Goal: Communication & Community: Share content

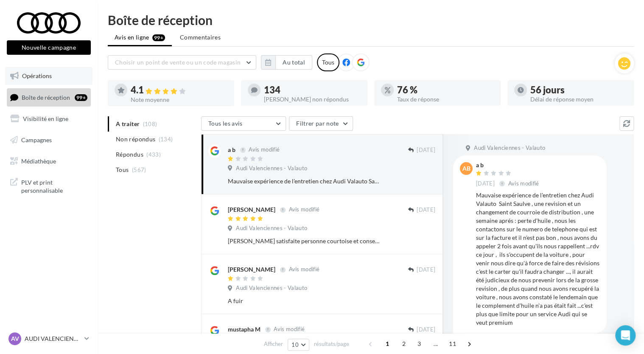
click at [42, 74] on span "Opérations" at bounding box center [37, 75] width 30 height 7
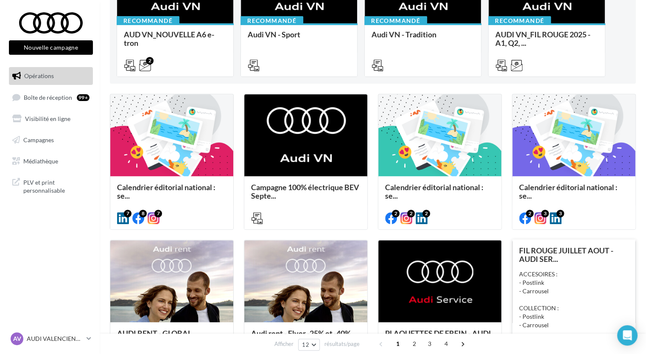
scroll to position [170, 0]
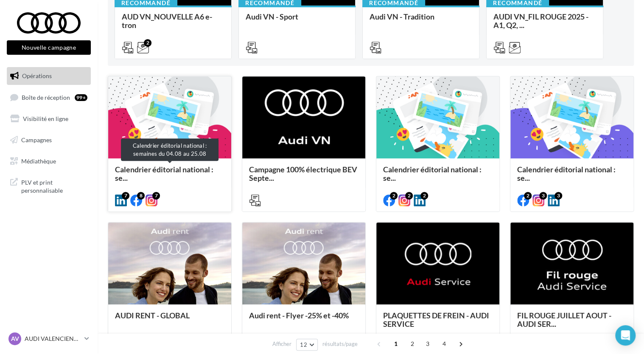
click at [182, 167] on span "Calendrier éditorial national : se..." at bounding box center [164, 174] width 98 height 18
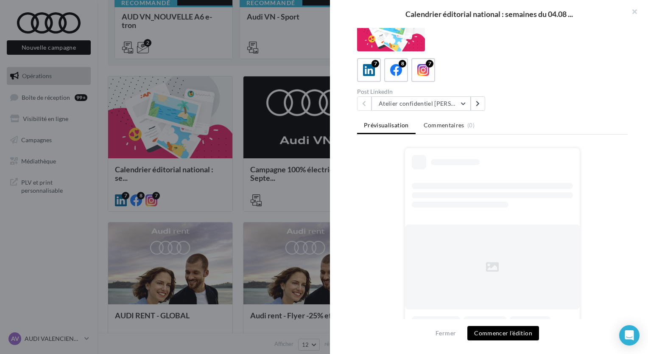
scroll to position [32, 0]
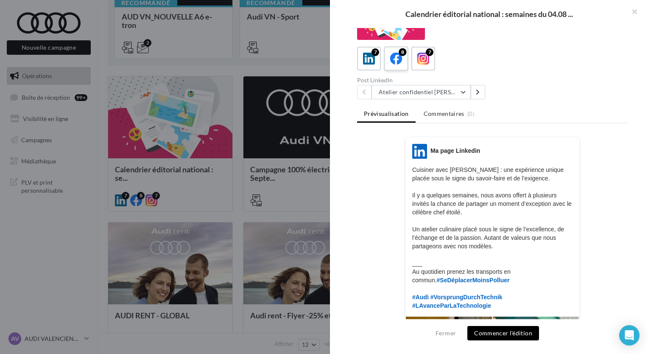
click at [394, 60] on icon at bounding box center [396, 59] width 12 height 12
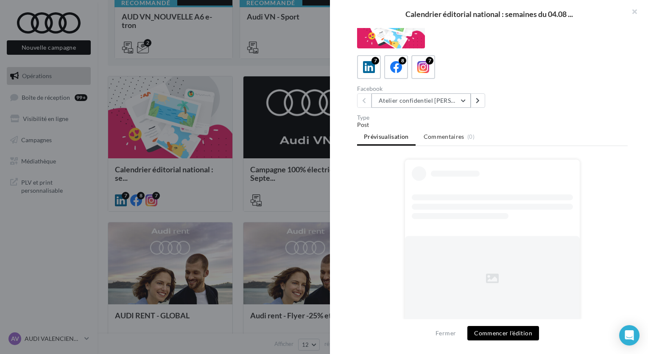
click at [458, 103] on button "Atelier confidentiel Thierry Marx" at bounding box center [421, 100] width 99 height 14
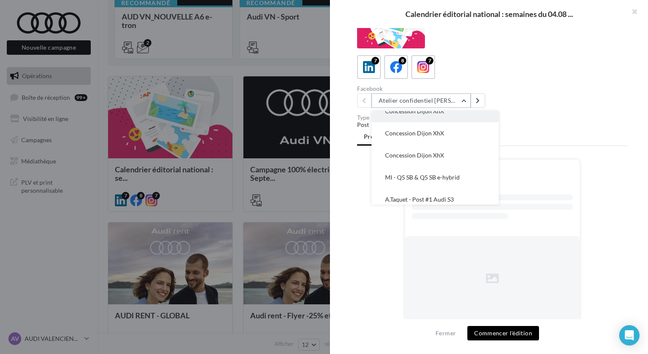
scroll to position [83, 0]
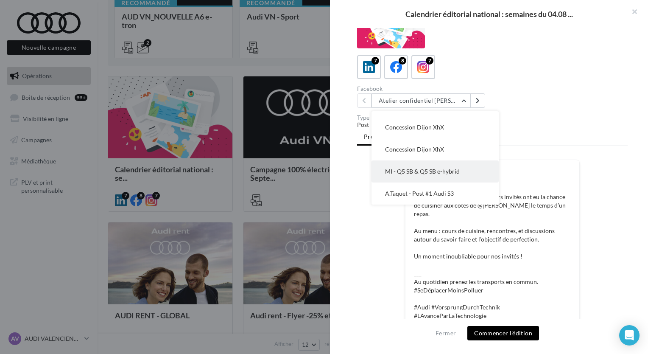
click at [439, 173] on span "MI - Q5 SB & Q5 SB e-hybrid" at bounding box center [422, 171] width 75 height 7
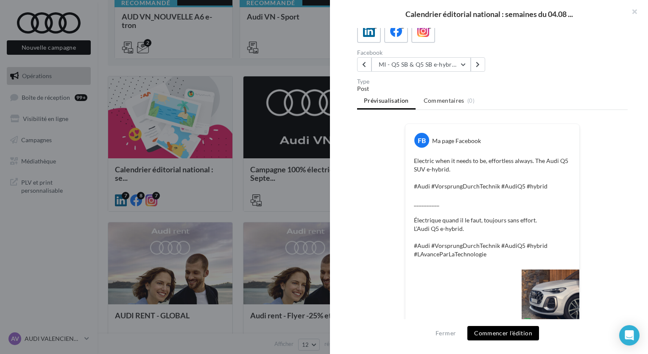
scroll to position [59, 0]
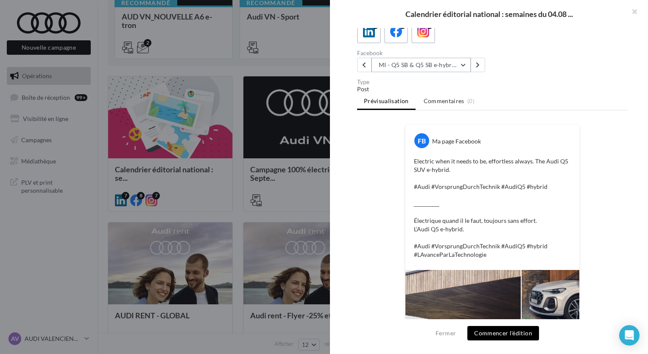
click at [426, 70] on button "MI - Q5 SB & Q5 SB e-hybrid" at bounding box center [421, 65] width 99 height 14
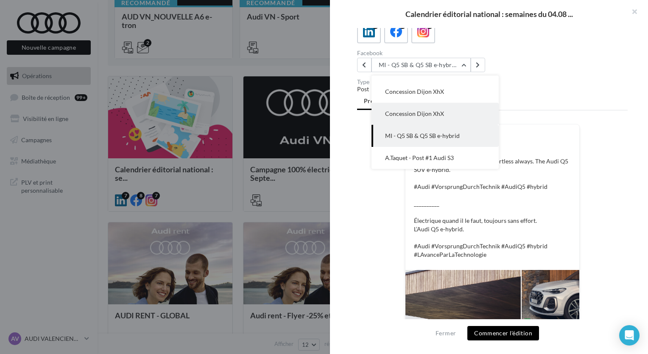
click at [426, 115] on span "Concession Dijon XhX" at bounding box center [414, 113] width 59 height 7
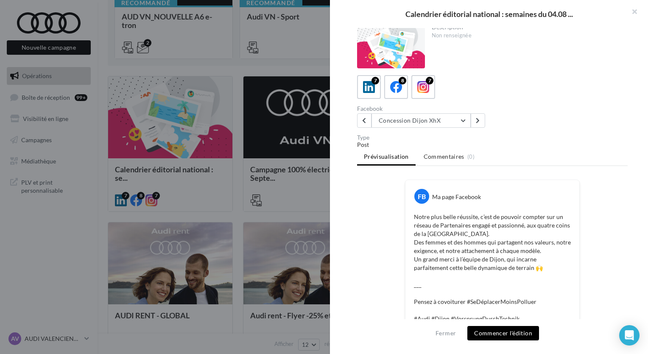
scroll to position [0, 0]
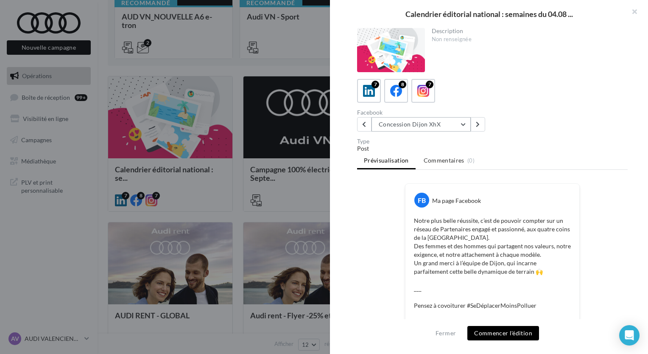
click at [431, 123] on button "Concession Dijon XhX" at bounding box center [421, 124] width 99 height 14
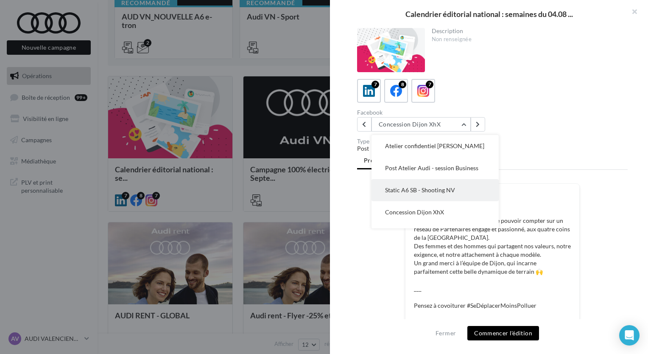
click at [438, 193] on span "Static A6 SB - Shooting NV" at bounding box center [420, 189] width 70 height 7
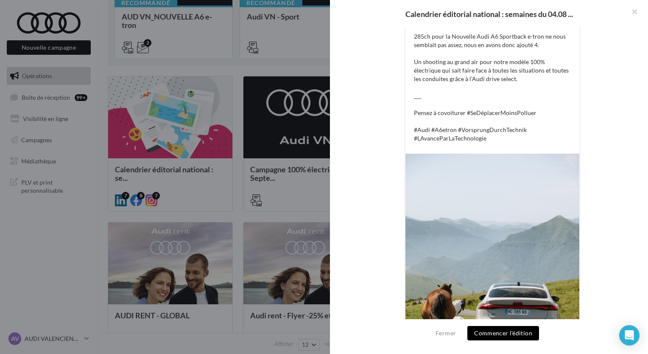
scroll to position [27, 0]
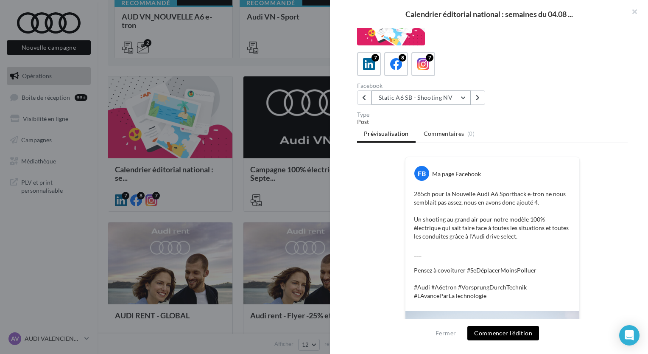
click at [441, 100] on button "Static A6 SB - Shooting NV" at bounding box center [421, 97] width 99 height 14
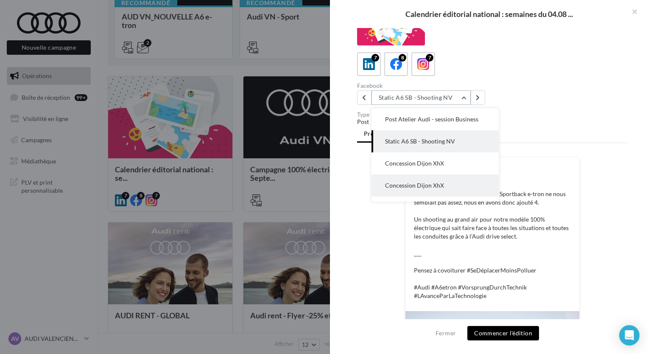
scroll to position [0, 0]
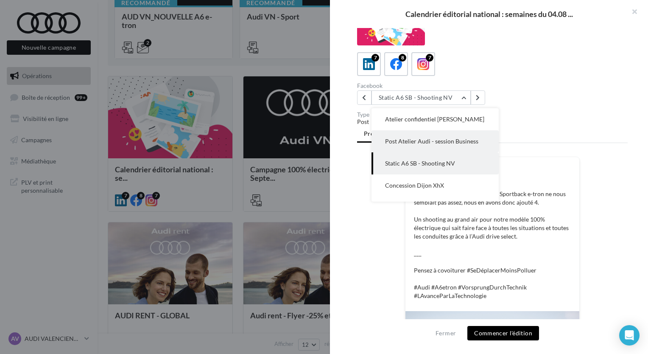
click at [429, 142] on span "Post Atelier Audi - session Business" at bounding box center [431, 140] width 93 height 7
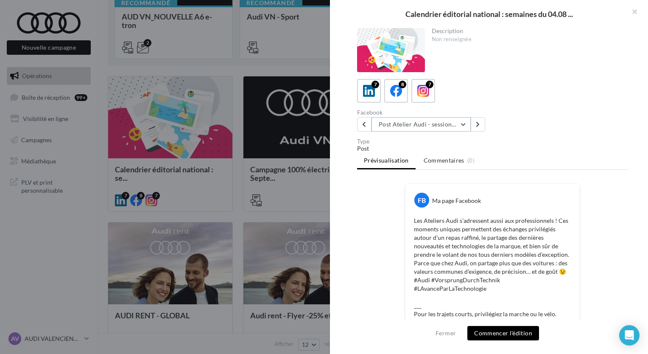
click at [432, 123] on button "Post Atelier Audi - session Business" at bounding box center [421, 124] width 99 height 14
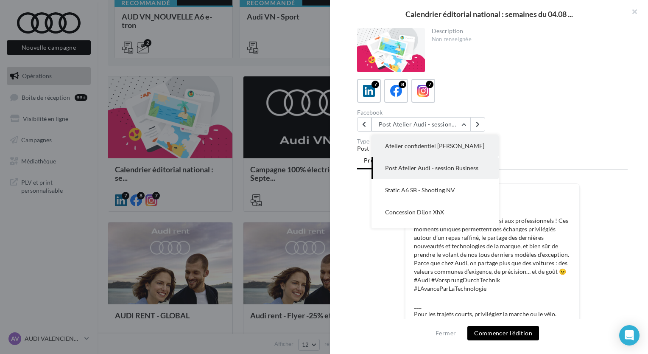
click at [436, 140] on button "Atelier confidentiel Thierry Marx" at bounding box center [435, 146] width 127 height 22
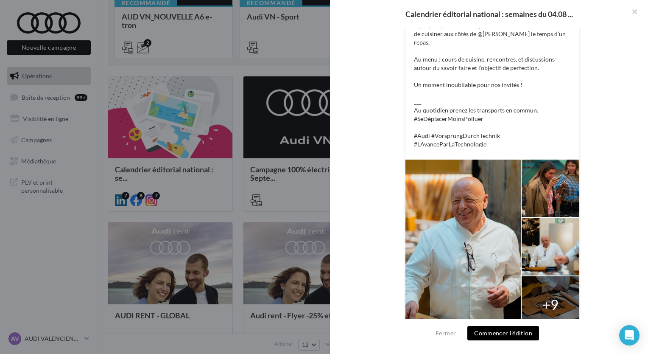
scroll to position [195, 0]
click at [543, 183] on div at bounding box center [551, 187] width 58 height 57
click at [506, 335] on button "Commencer l'édition" at bounding box center [503, 333] width 72 height 14
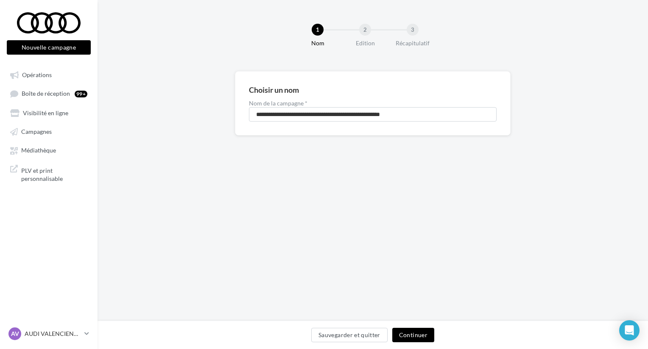
click at [410, 336] on button "Continuer" at bounding box center [413, 335] width 42 height 14
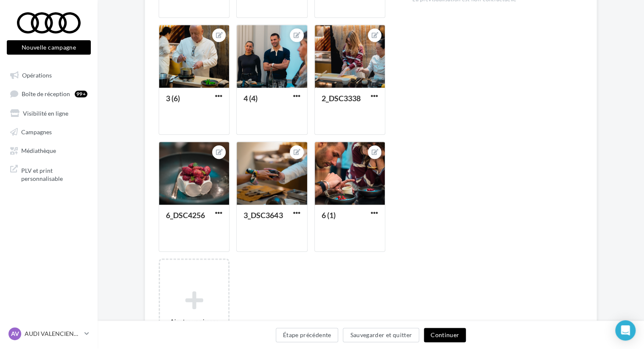
scroll to position [467, 0]
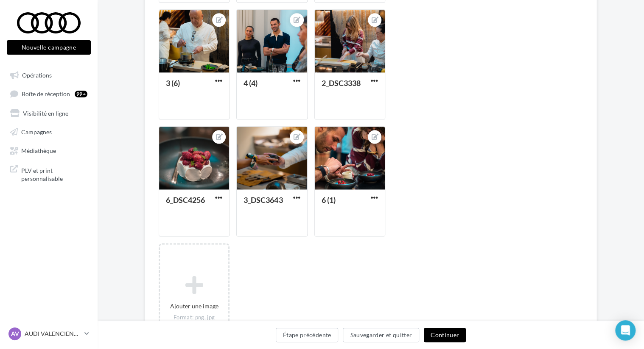
click at [448, 338] on button "Continuer" at bounding box center [445, 335] width 42 height 14
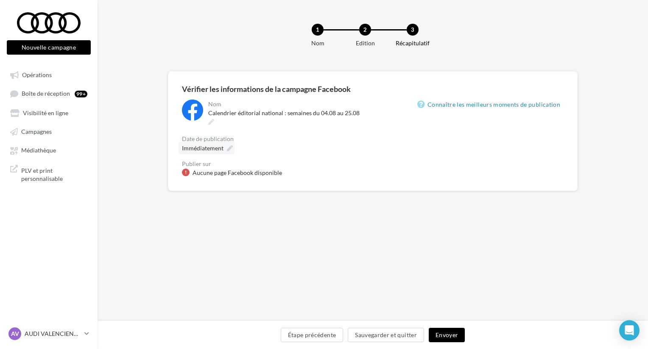
click at [227, 145] on icon at bounding box center [230, 148] width 6 height 6
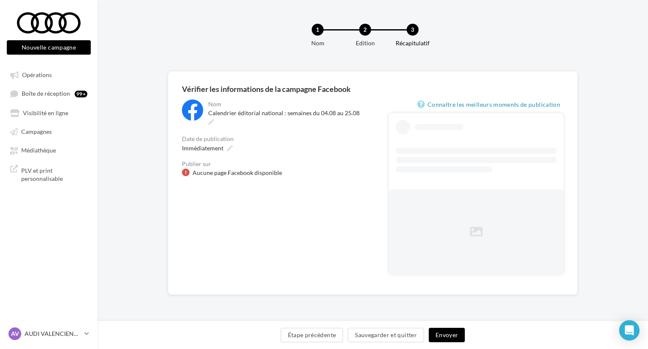
click at [285, 142] on div "Immédiatement" at bounding box center [278, 148] width 193 height 12
click at [184, 169] on div at bounding box center [186, 173] width 8 height 8
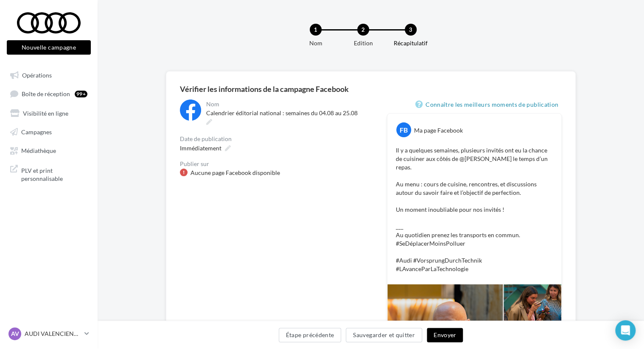
click at [199, 169] on div "Aucune page Facebook disponible" at bounding box center [234, 173] width 89 height 8
click at [185, 169] on div at bounding box center [184, 173] width 8 height 8
click at [37, 77] on span "Opérations" at bounding box center [37, 74] width 30 height 7
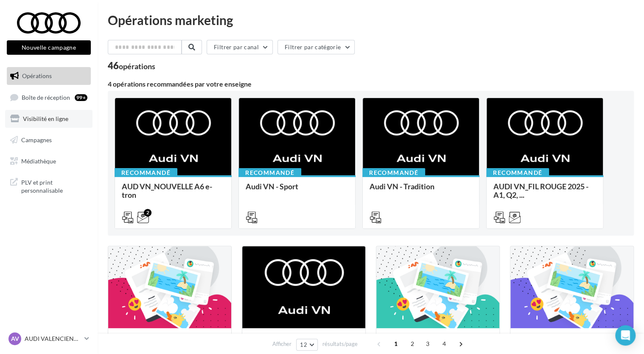
click at [42, 119] on span "Visibilité en ligne" at bounding box center [45, 118] width 45 height 7
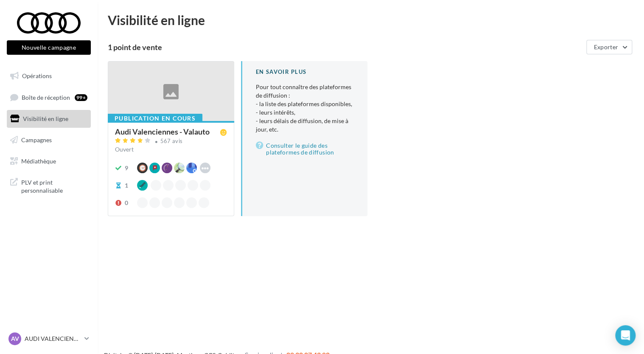
click at [183, 89] on div at bounding box center [171, 91] width 126 height 60
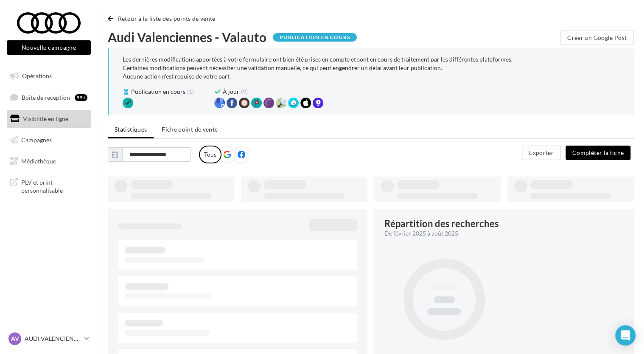
type input "**********"
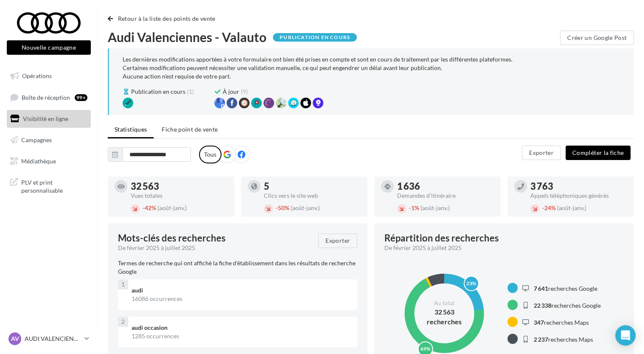
click at [239, 157] on icon at bounding box center [241, 155] width 8 height 8
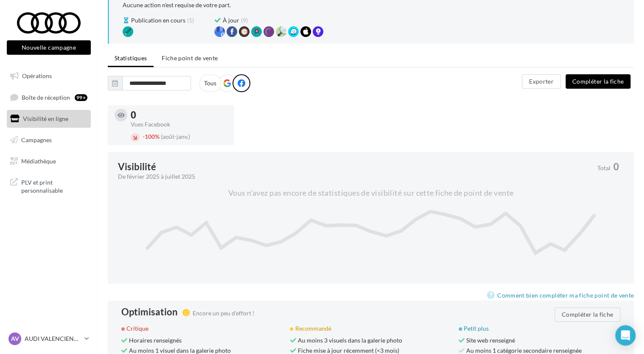
scroll to position [85, 0]
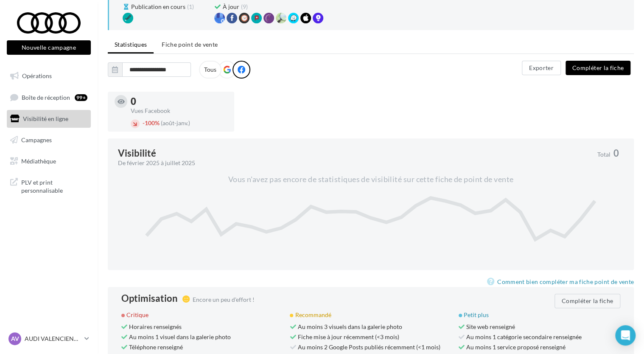
click at [607, 64] on button "Compléter la fiche" at bounding box center [597, 68] width 65 height 14
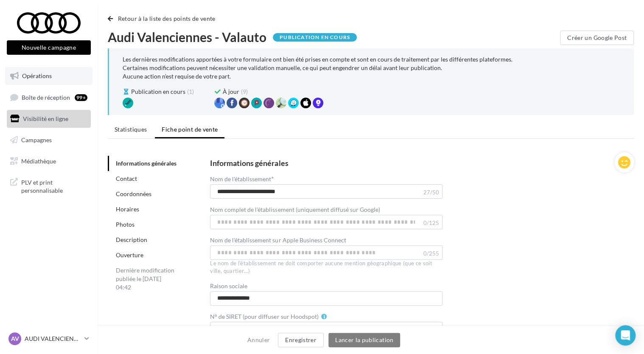
click at [36, 72] on span "Opérations" at bounding box center [37, 75] width 30 height 7
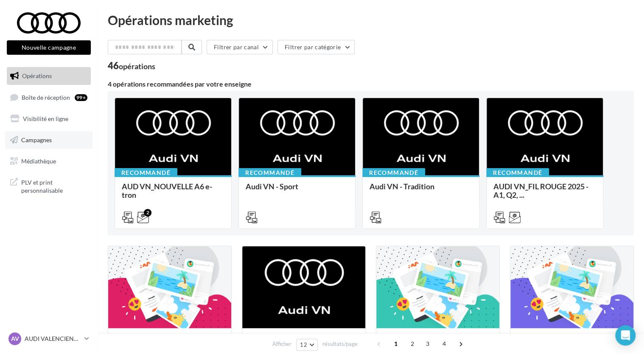
click at [47, 141] on span "Campagnes" at bounding box center [36, 139] width 31 height 7
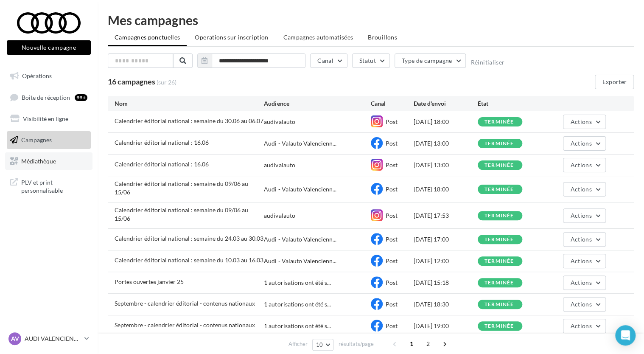
click at [66, 167] on link "Médiathèque" at bounding box center [48, 161] width 87 height 18
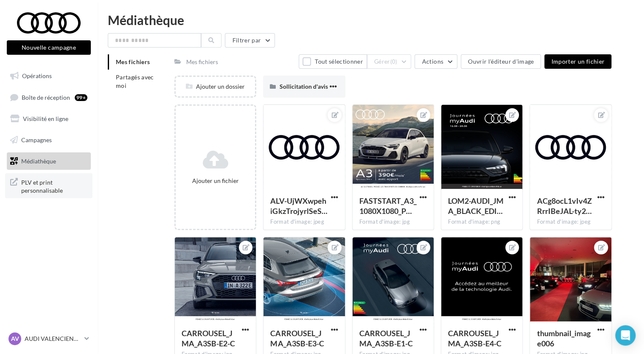
click at [41, 185] on span "PLV et print personnalisable" at bounding box center [54, 185] width 66 height 18
click at [42, 78] on span "Opérations" at bounding box center [37, 75] width 30 height 7
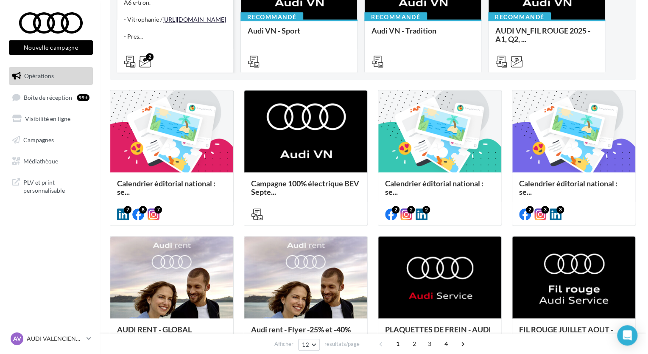
scroll to position [92, 0]
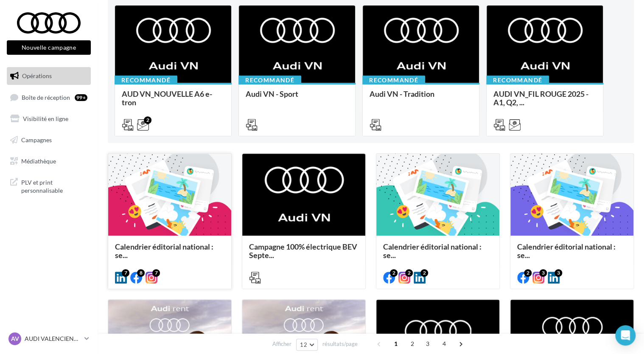
click at [193, 218] on div at bounding box center [169, 195] width 123 height 83
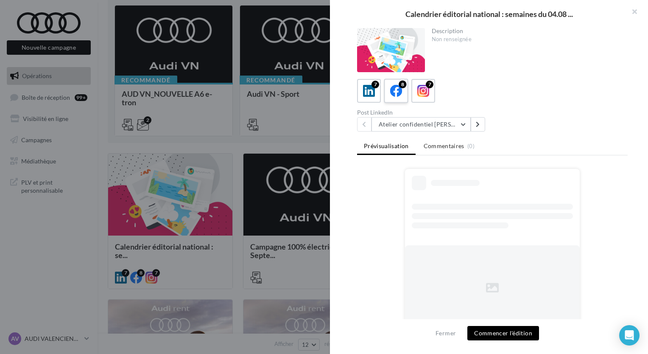
click at [397, 92] on icon at bounding box center [396, 91] width 12 height 12
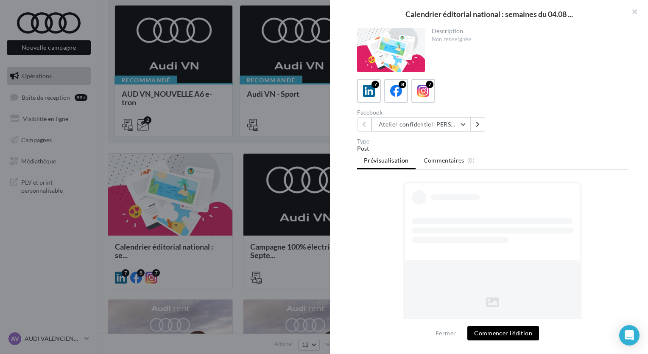
scroll to position [24, 0]
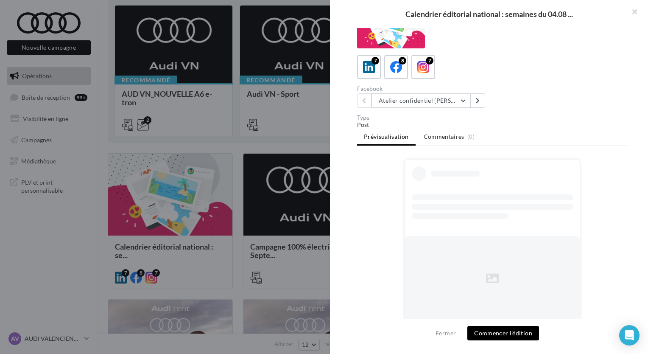
click at [524, 339] on button "Commencer l'édition" at bounding box center [503, 333] width 72 height 14
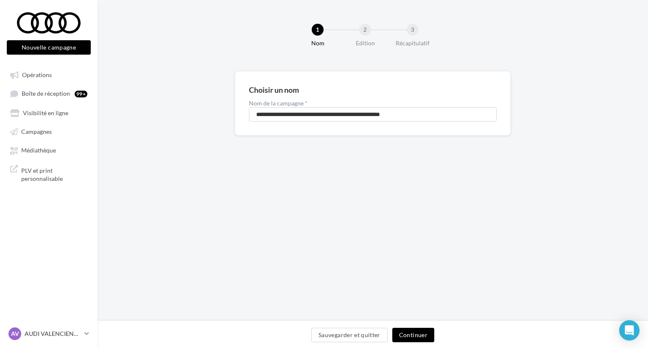
click at [422, 337] on button "Continuer" at bounding box center [413, 335] width 42 height 14
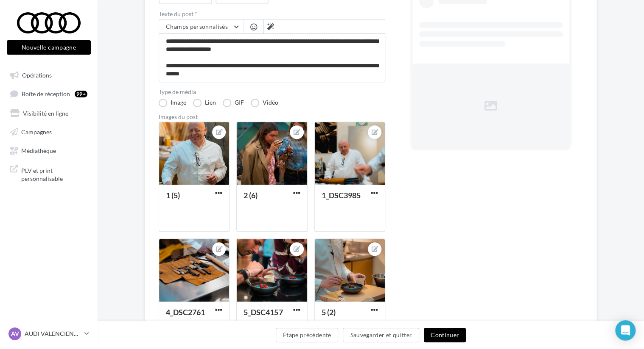
scroll to position [127, 0]
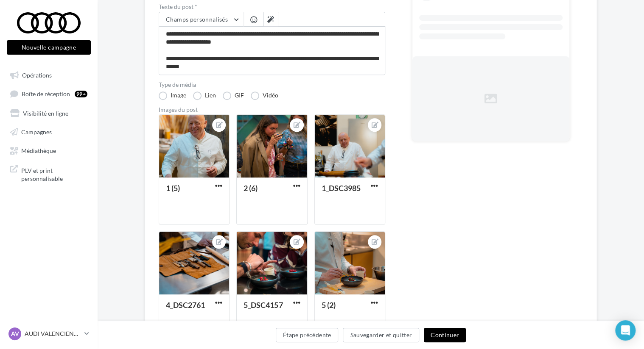
click at [447, 335] on button "Continuer" at bounding box center [445, 335] width 42 height 14
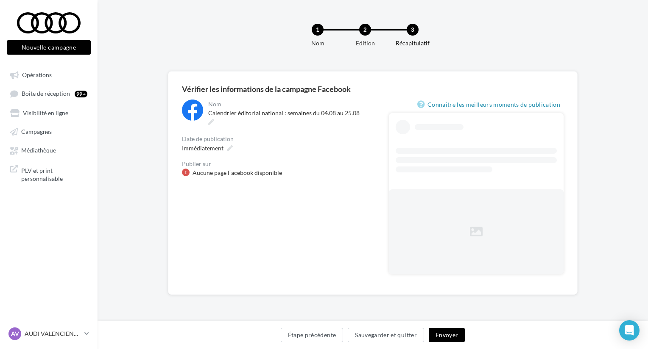
click at [185, 169] on div at bounding box center [186, 173] width 8 height 8
click at [199, 169] on div "Aucune page Facebook disponible" at bounding box center [237, 173] width 89 height 8
click at [219, 169] on div "Aucune page Facebook disponible" at bounding box center [237, 173] width 89 height 8
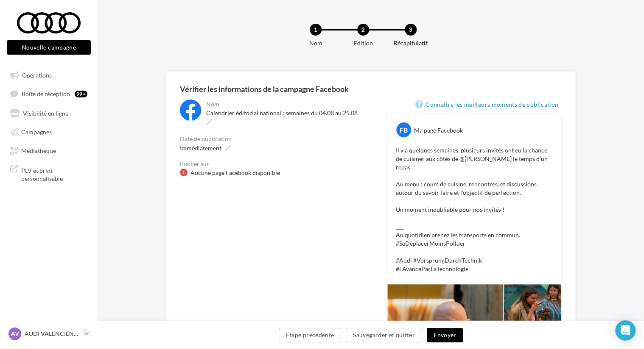
click at [181, 169] on div at bounding box center [184, 173] width 8 height 8
click at [220, 144] on span "Immédiatement" at bounding box center [201, 148] width 42 height 8
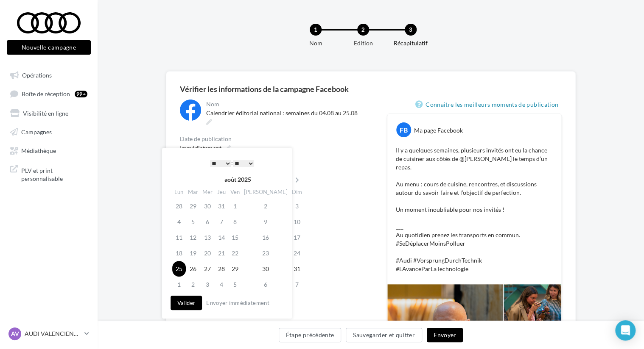
click at [227, 162] on select "* * * * * * * * * * ** ** ** ** ** ** ** ** ** ** ** ** ** **" at bounding box center [220, 163] width 21 height 7
click at [190, 305] on button "Valider" at bounding box center [185, 303] width 31 height 14
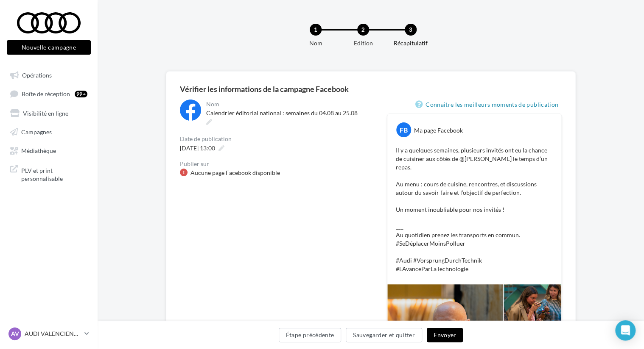
click at [182, 169] on div at bounding box center [184, 173] width 8 height 8
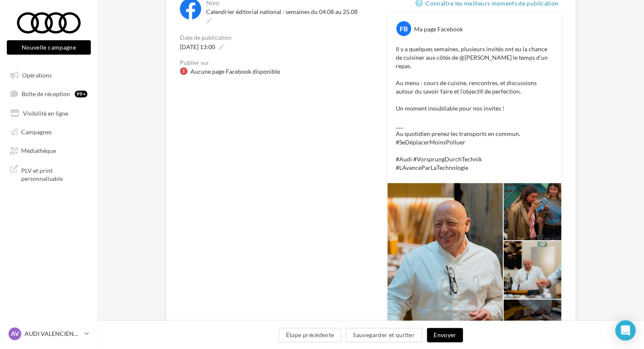
scroll to position [127, 0]
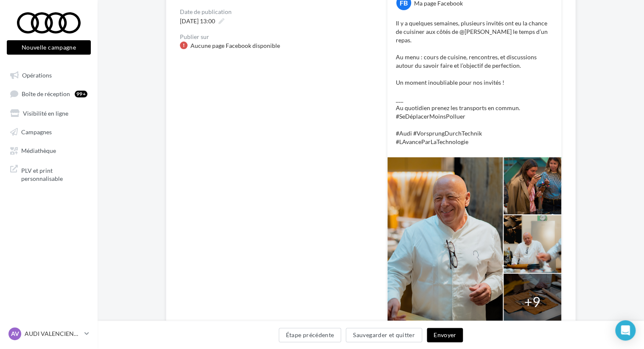
click at [448, 333] on button "Envoyer" at bounding box center [445, 335] width 36 height 14
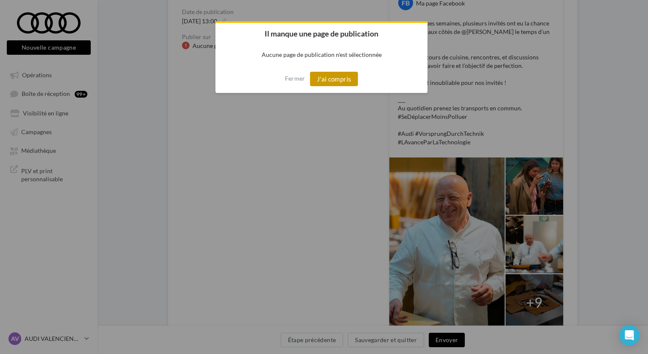
click at [356, 77] on button "J'ai compris" at bounding box center [334, 79] width 48 height 14
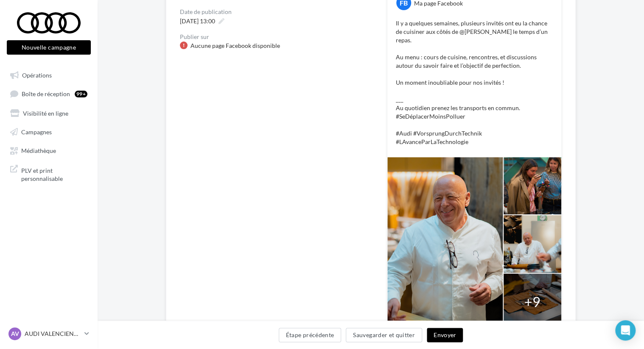
click at [182, 42] on div at bounding box center [184, 46] width 8 height 8
click at [205, 42] on div "Aucune page Facebook disponible" at bounding box center [234, 46] width 89 height 8
click at [273, 109] on div "**********" at bounding box center [276, 157] width 193 height 370
click at [32, 111] on span "Visibilité en ligne" at bounding box center [45, 112] width 45 height 7
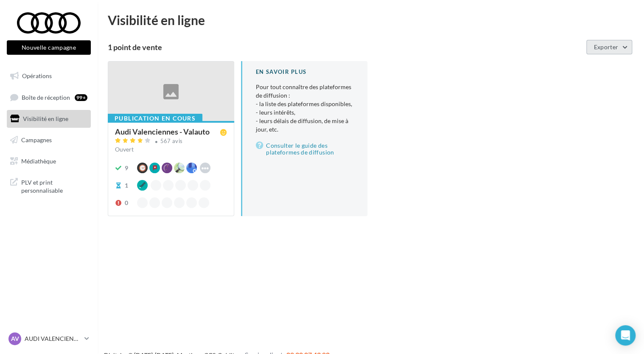
click at [603, 40] on button "Exporter" at bounding box center [609, 47] width 46 height 14
click at [533, 45] on div "1 point de vente" at bounding box center [345, 47] width 475 height 8
click at [48, 103] on link "Boîte de réception 99+" at bounding box center [48, 97] width 87 height 18
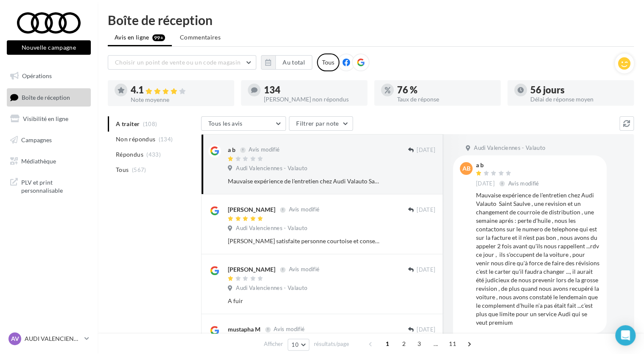
click at [348, 63] on div at bounding box center [346, 62] width 18 height 18
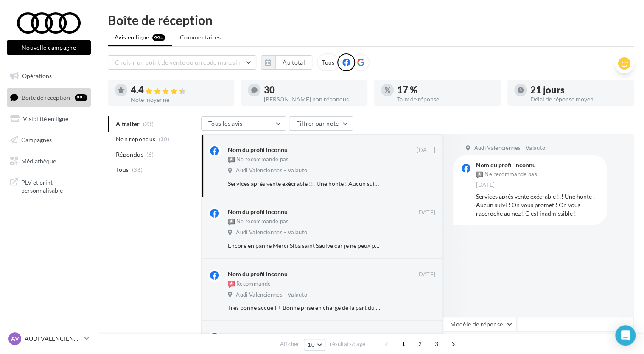
click at [624, 62] on icon at bounding box center [624, 63] width 12 height 13
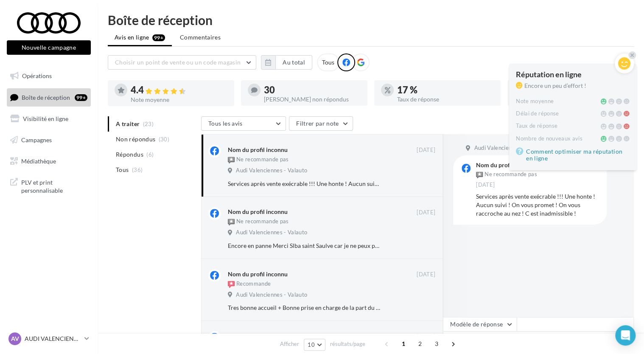
click at [40, 118] on span "Visibilité en ligne" at bounding box center [45, 118] width 45 height 7
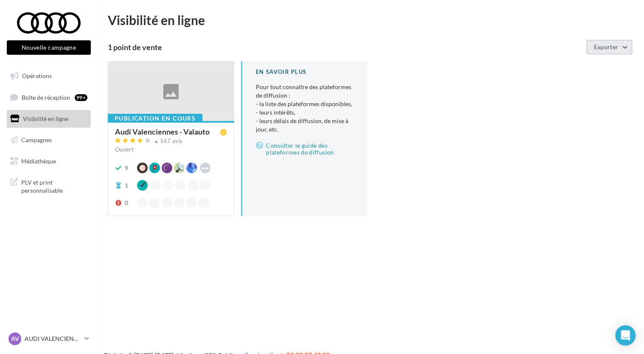
click at [628, 47] on button "Exporter" at bounding box center [609, 47] width 46 height 14
click at [504, 148] on div "Publication en cours Audi Valenciennes - Valauto 567 avis Ouvert 9 Waze Apple B…" at bounding box center [374, 145] width 533 height 168
click at [628, 330] on icon "Open Intercom Messenger" at bounding box center [625, 335] width 11 height 11
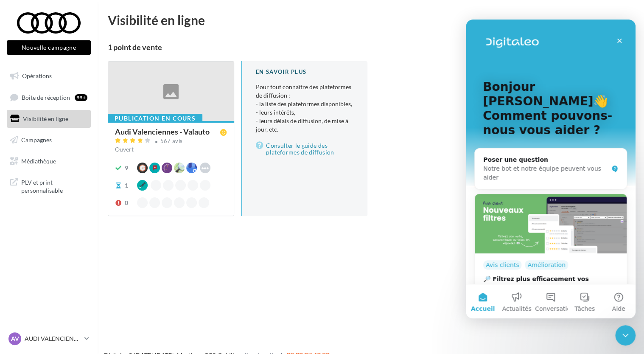
click at [386, 310] on div "Nouvelle campagne Nouvelle campagne Opérations Boîte de réception 99+ Visibilit…" at bounding box center [322, 191] width 644 height 354
drag, startPoint x: 468, startPoint y: 174, endPoint x: 872, endPoint y: 75, distance: 416.1
click at [468, 174] on div "Bonjour [PERSON_NAME]👋 Comment pouvons-nous vous aider ? Poser une question Not…" at bounding box center [551, 270] width 170 height 500
click at [616, 36] on div "Fermer" at bounding box center [619, 40] width 15 height 15
